Goal: Use online tool/utility: Utilize a website feature to perform a specific function

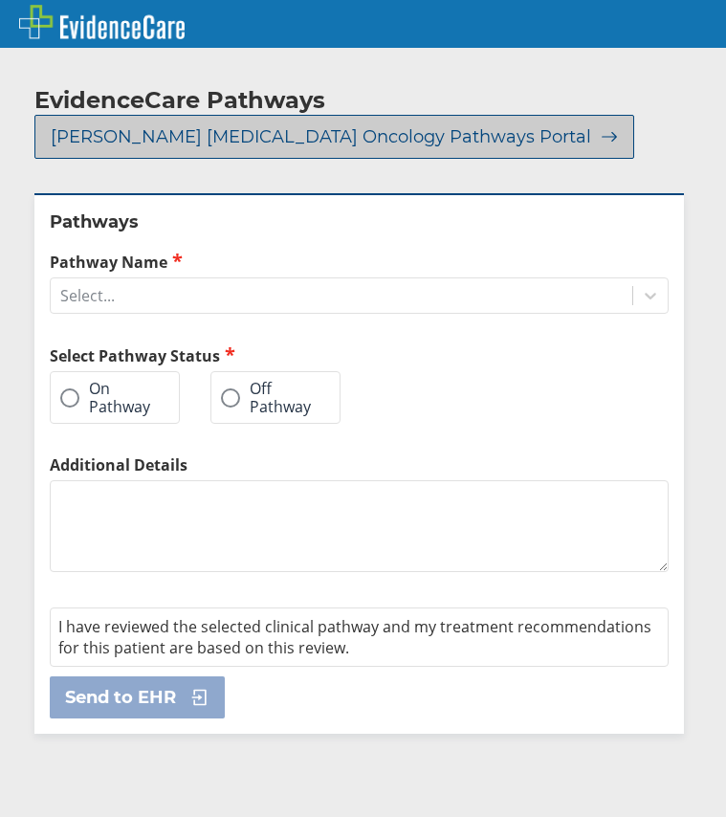
click at [230, 149] on button "[PERSON_NAME] [MEDICAL_DATA] Oncology Pathways Portal" at bounding box center [334, 137] width 600 height 44
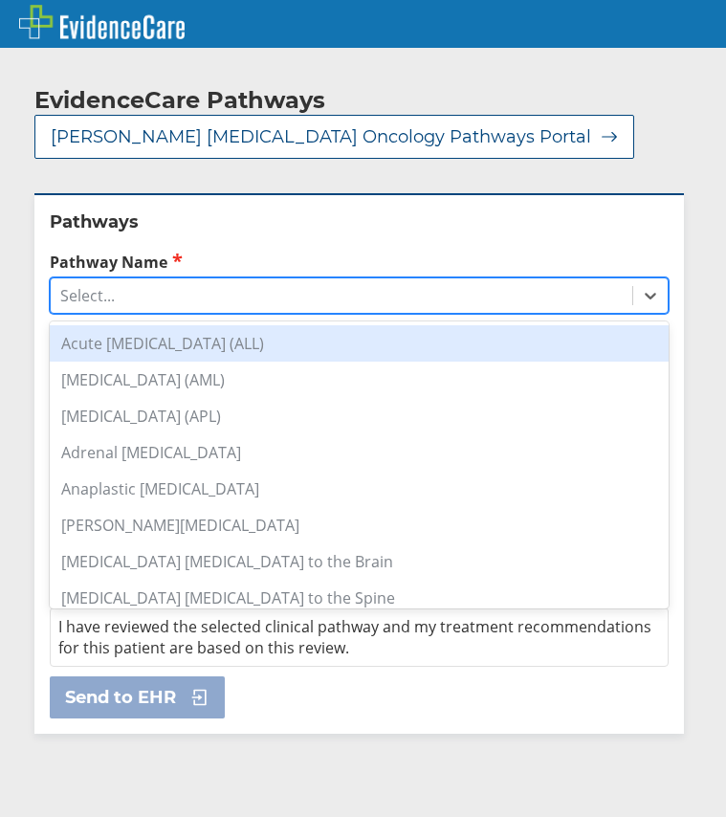
click at [195, 296] on div "Select..." at bounding box center [342, 295] width 582 height 33
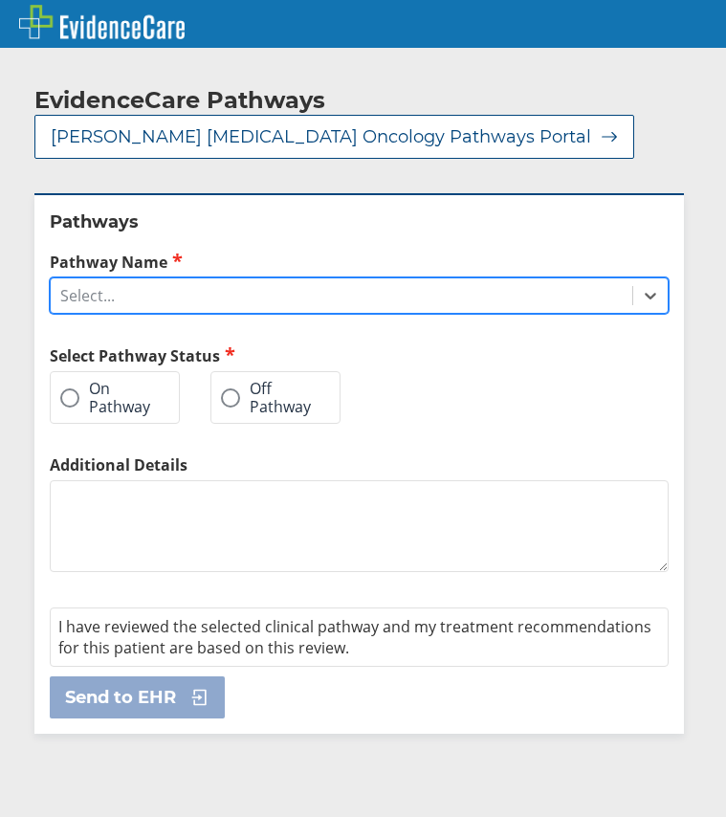
click at [214, 301] on div "Select..." at bounding box center [342, 295] width 582 height 33
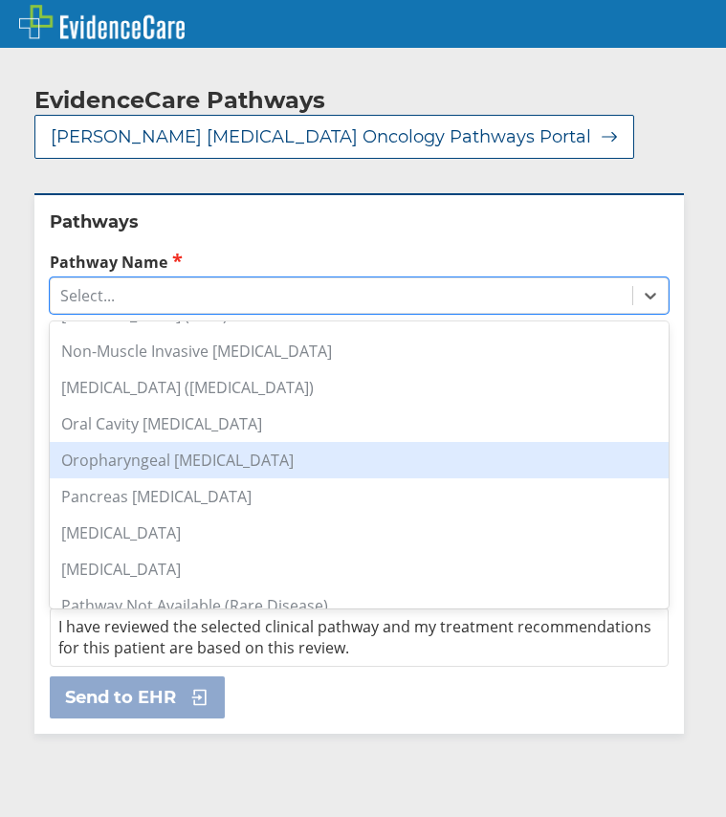
scroll to position [1133, 0]
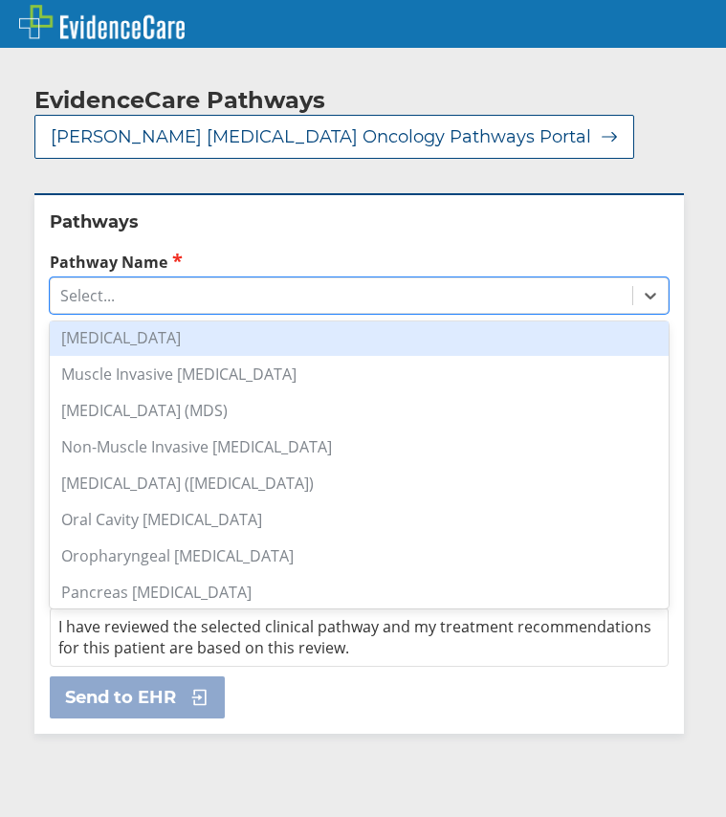
click at [195, 334] on div "[MEDICAL_DATA]" at bounding box center [359, 338] width 619 height 36
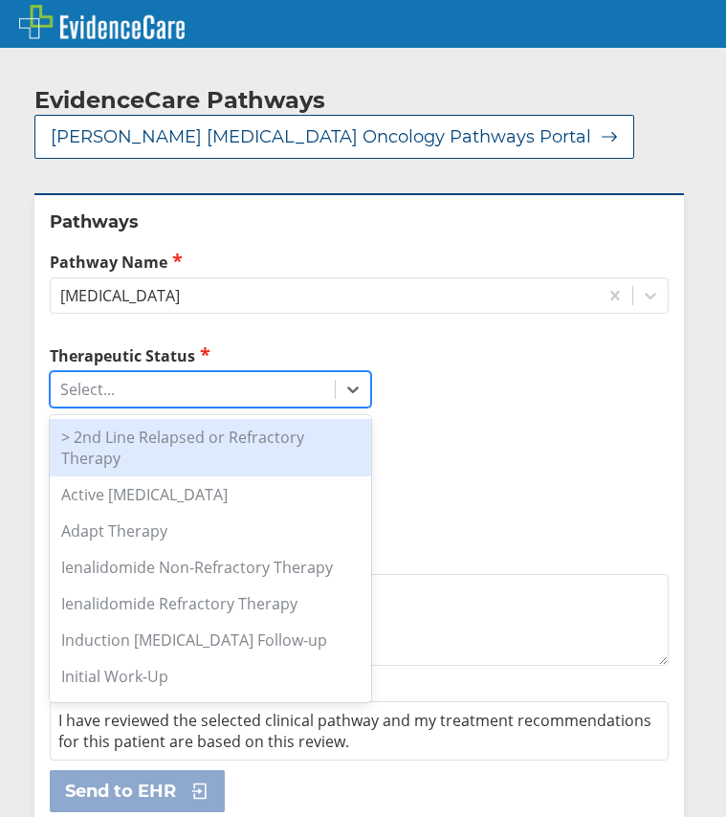
click at [166, 389] on div "Select..." at bounding box center [193, 389] width 284 height 33
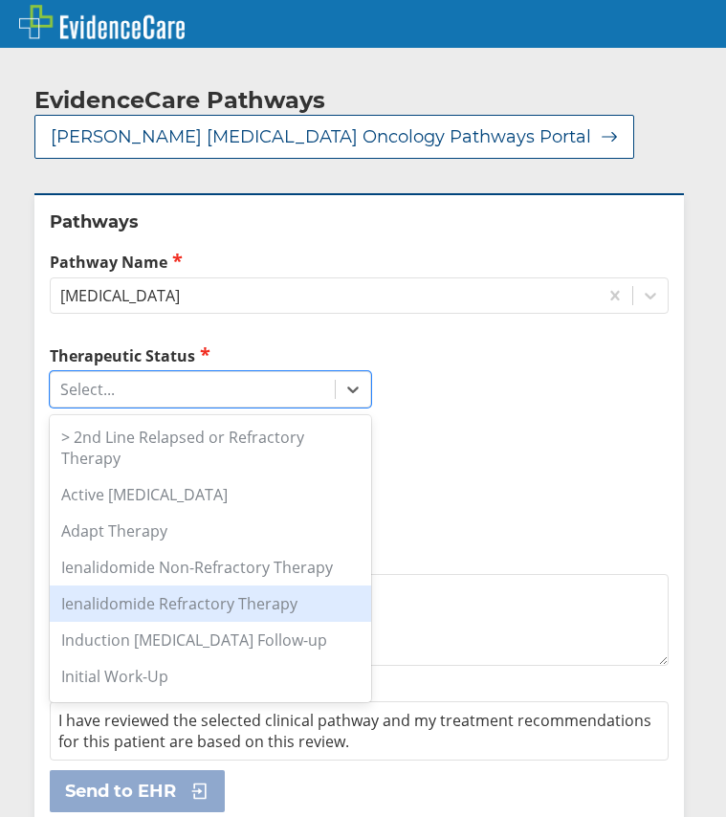
scroll to position [199, 0]
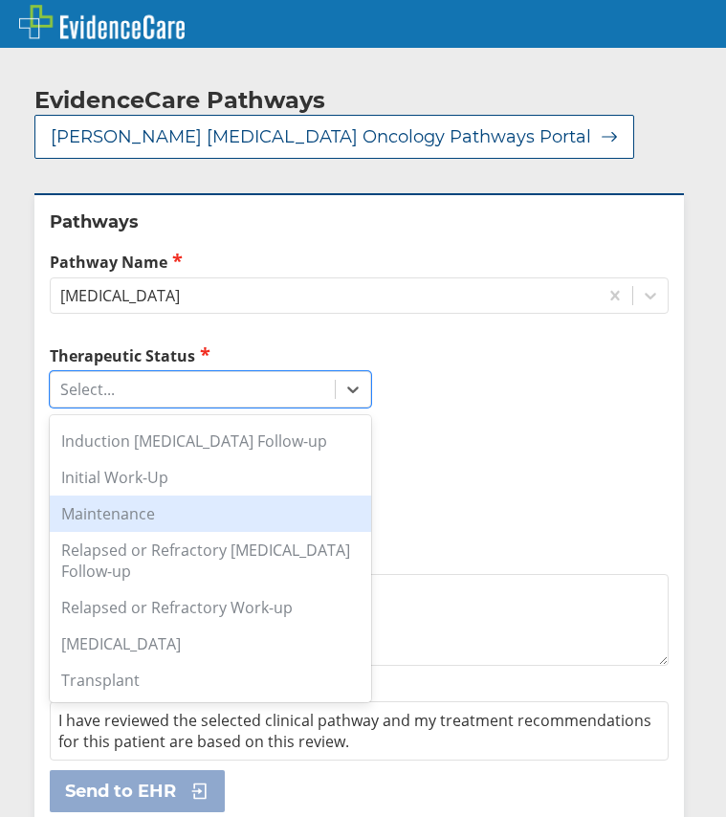
click at [177, 531] on div "Maintenance" at bounding box center [210, 514] width 321 height 36
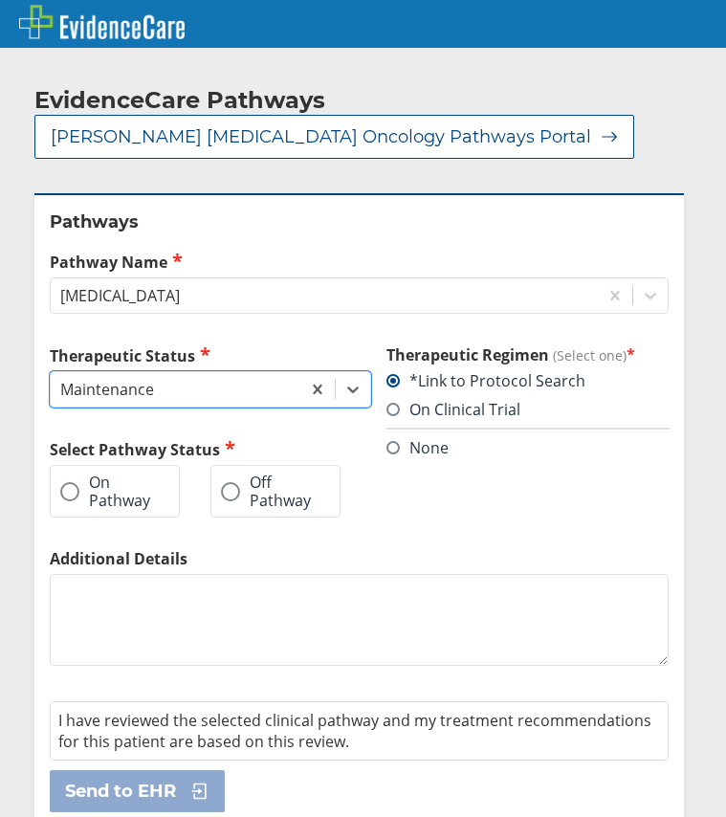
click at [146, 495] on label "On Pathway" at bounding box center [105, 491] width 90 height 35
click at [0, 0] on input "On Pathway" at bounding box center [0, 0] width 0 height 0
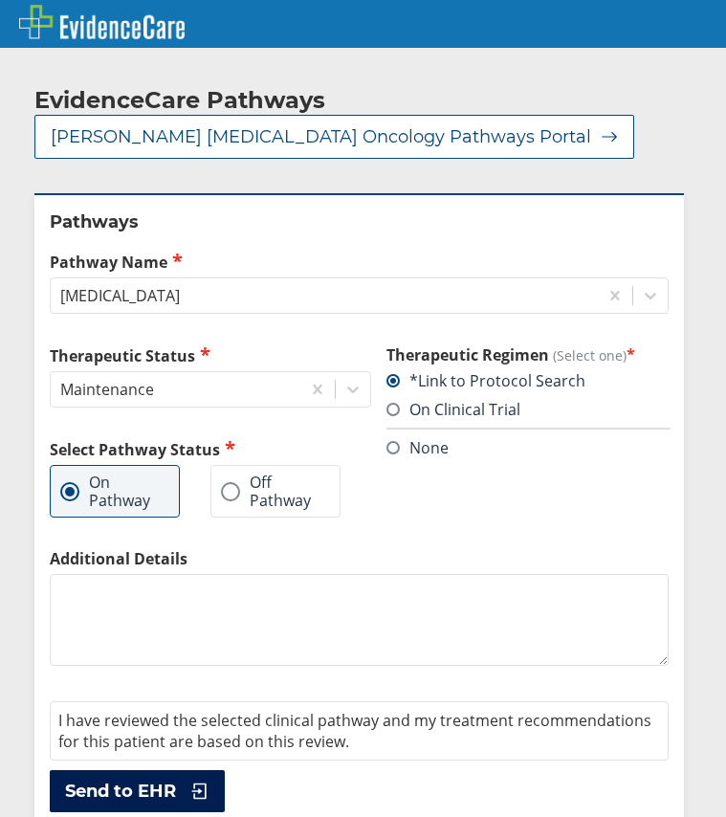
click at [173, 774] on button "Send to EHR" at bounding box center [137, 791] width 175 height 42
